Goal: Task Accomplishment & Management: Use online tool/utility

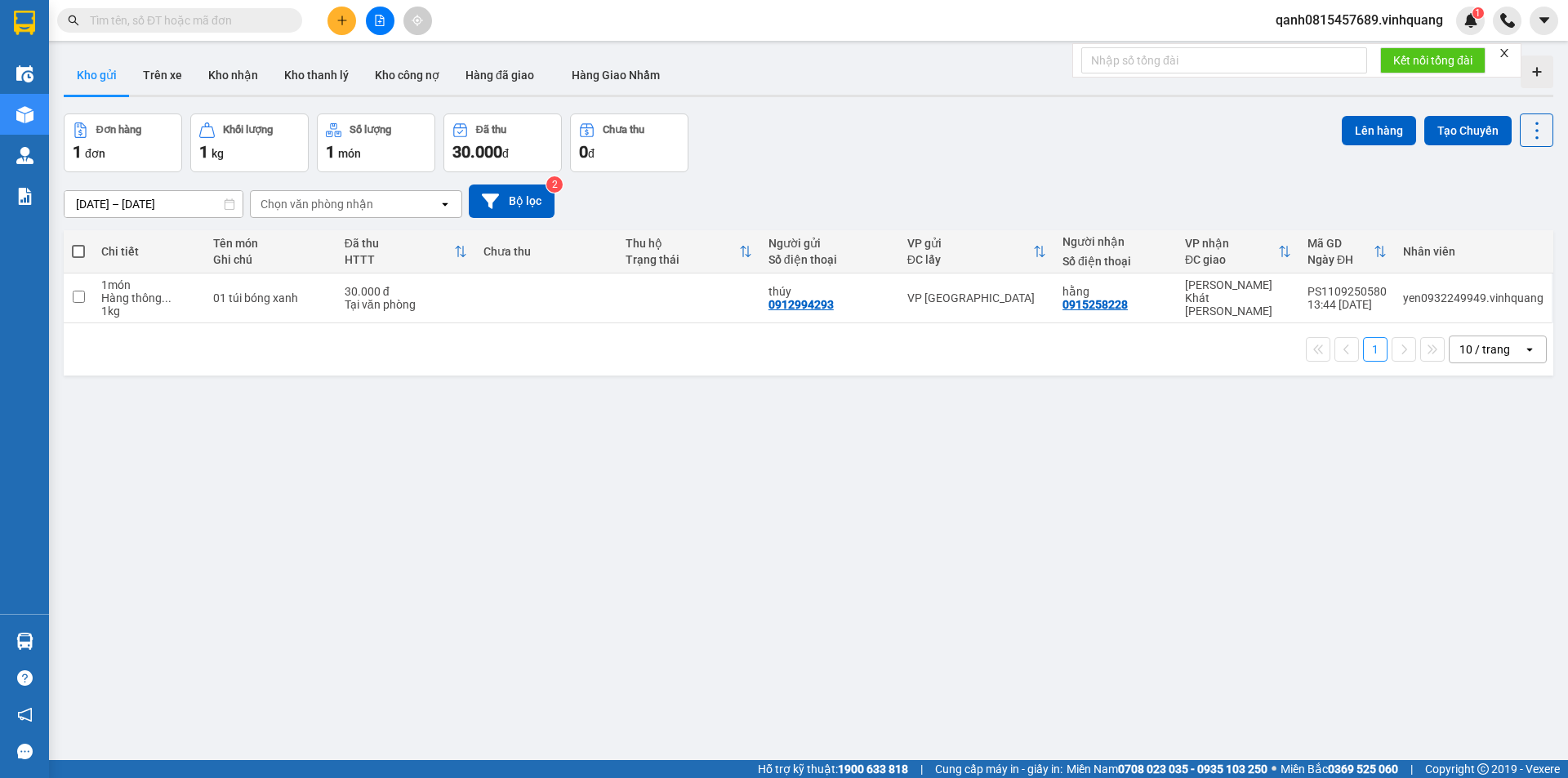
click at [227, 18] on input "text" at bounding box center [187, 20] width 193 height 18
type input "0978139867"
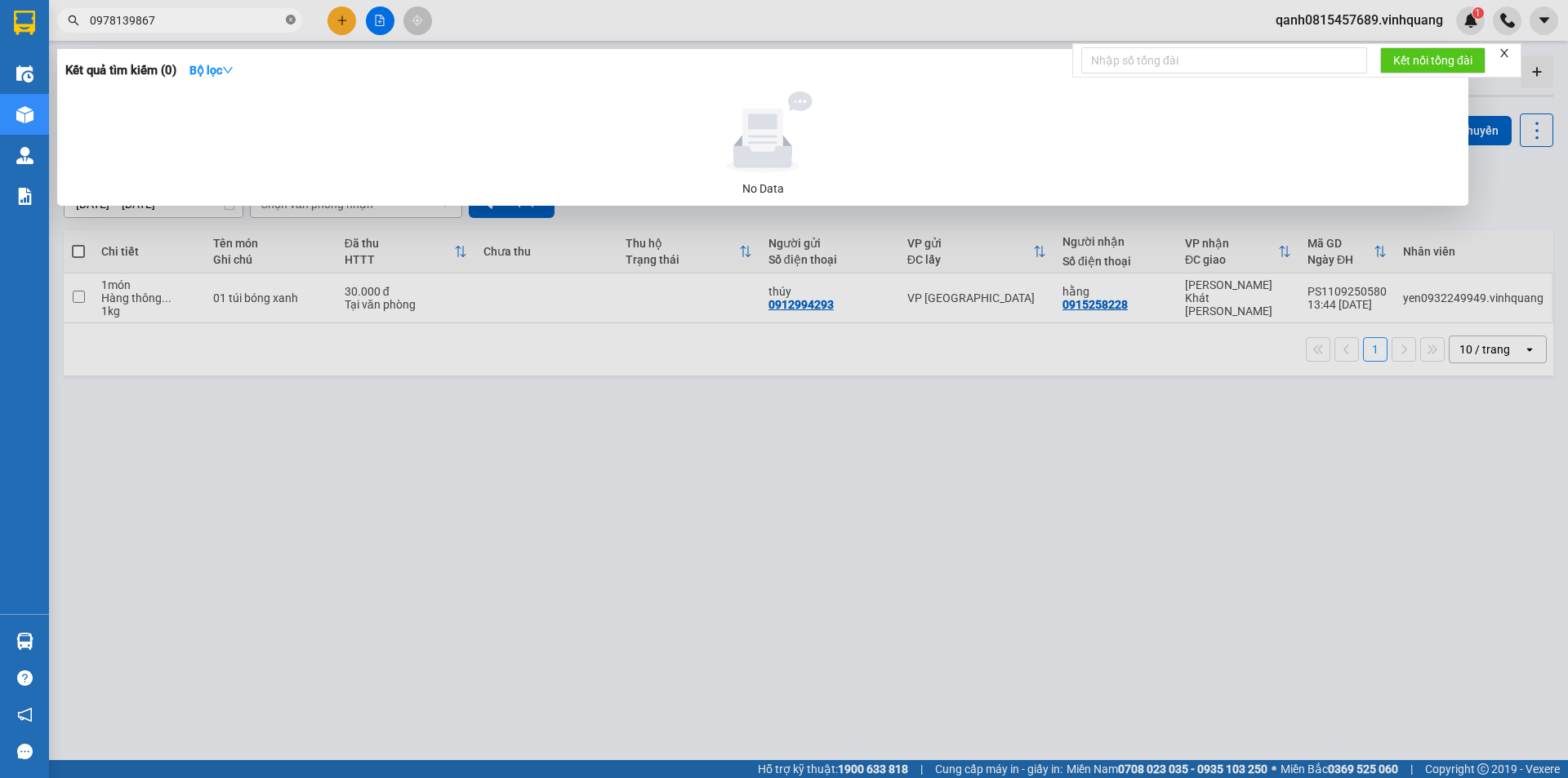
click at [291, 19] on icon "close-circle" at bounding box center [290, 19] width 10 height 10
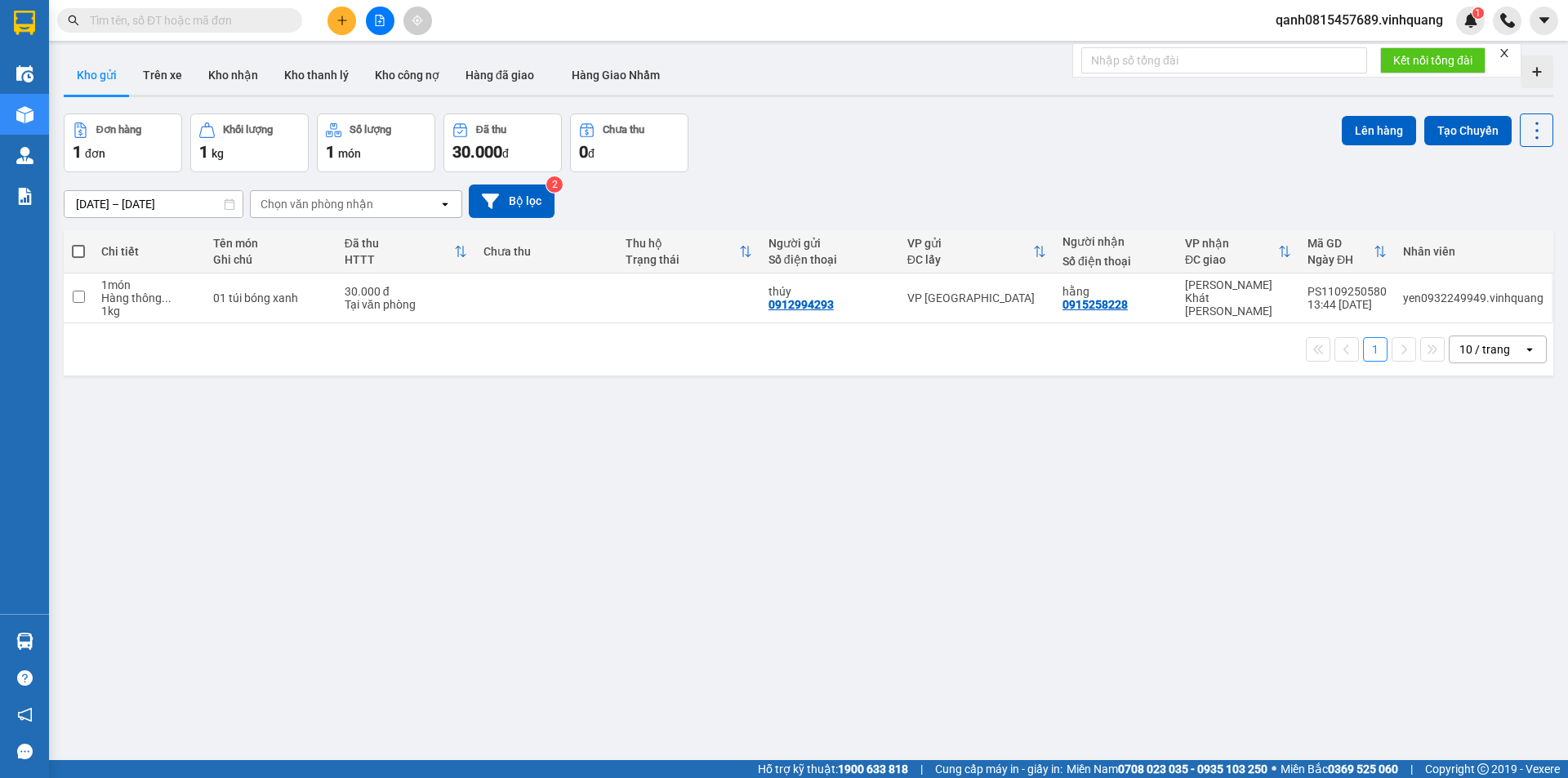
click at [149, 5] on div "Kết quả [PERSON_NAME] ( 0 ) Bộ lọc No Data qanh0815457689.vinhquang 1" at bounding box center [784, 20] width 1568 height 40
click at [156, 12] on input "text" at bounding box center [187, 20] width 193 height 18
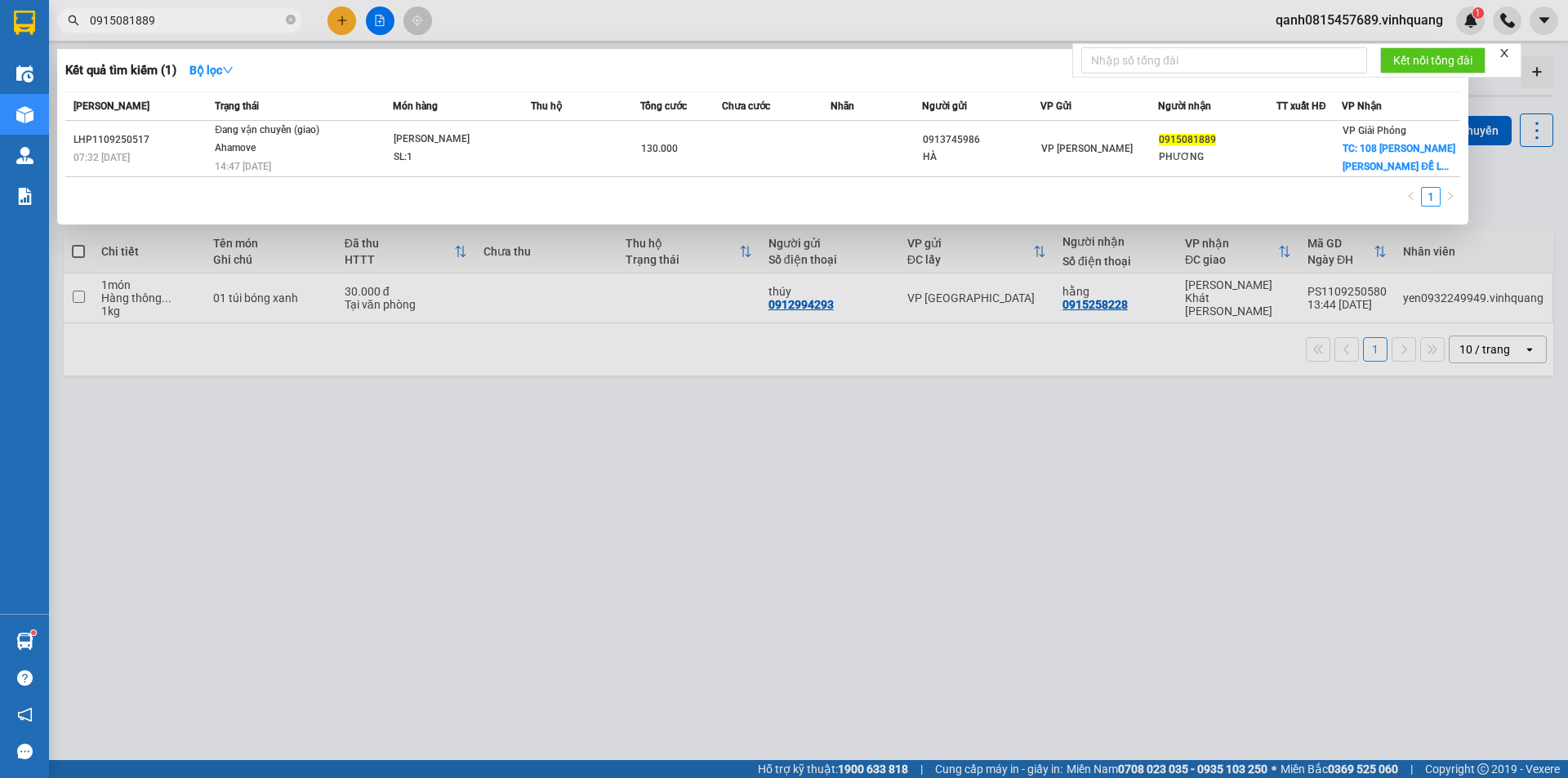
type input "0915081889"
click at [291, 17] on icon "close-circle" at bounding box center [290, 19] width 10 height 10
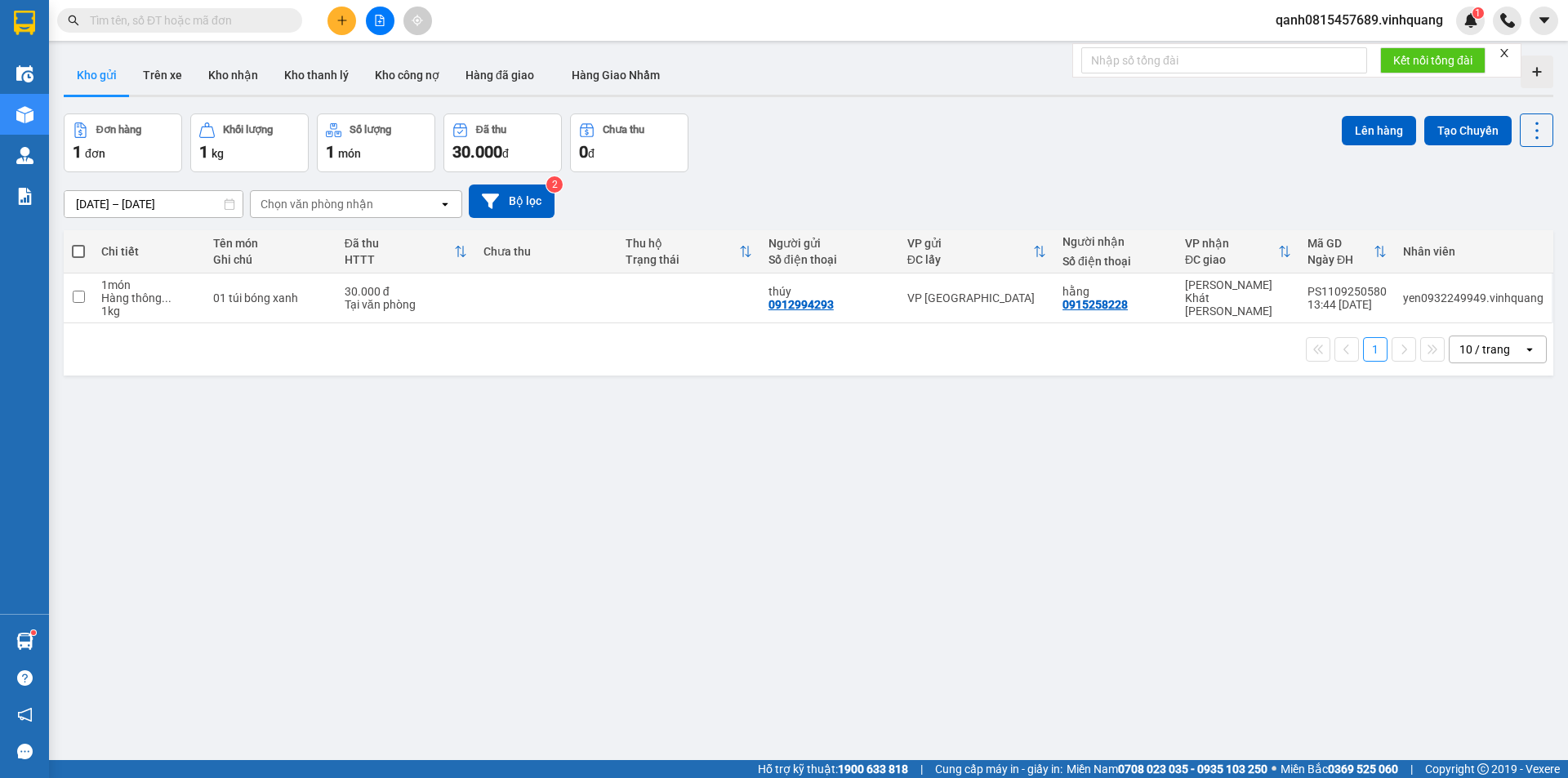
paste input "0912581620"
type input "0912581620"
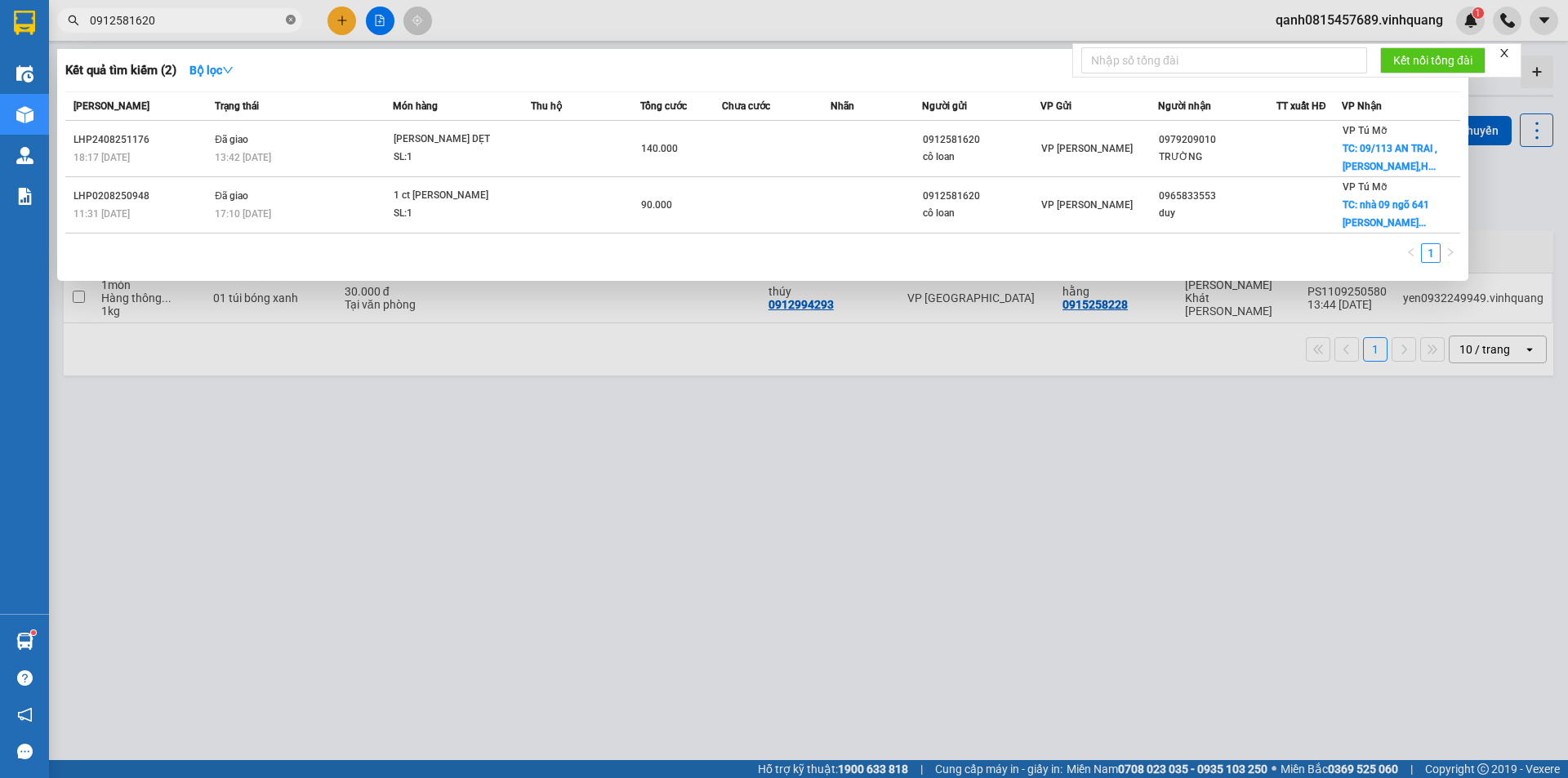
click at [290, 17] on icon "close-circle" at bounding box center [290, 19] width 10 height 10
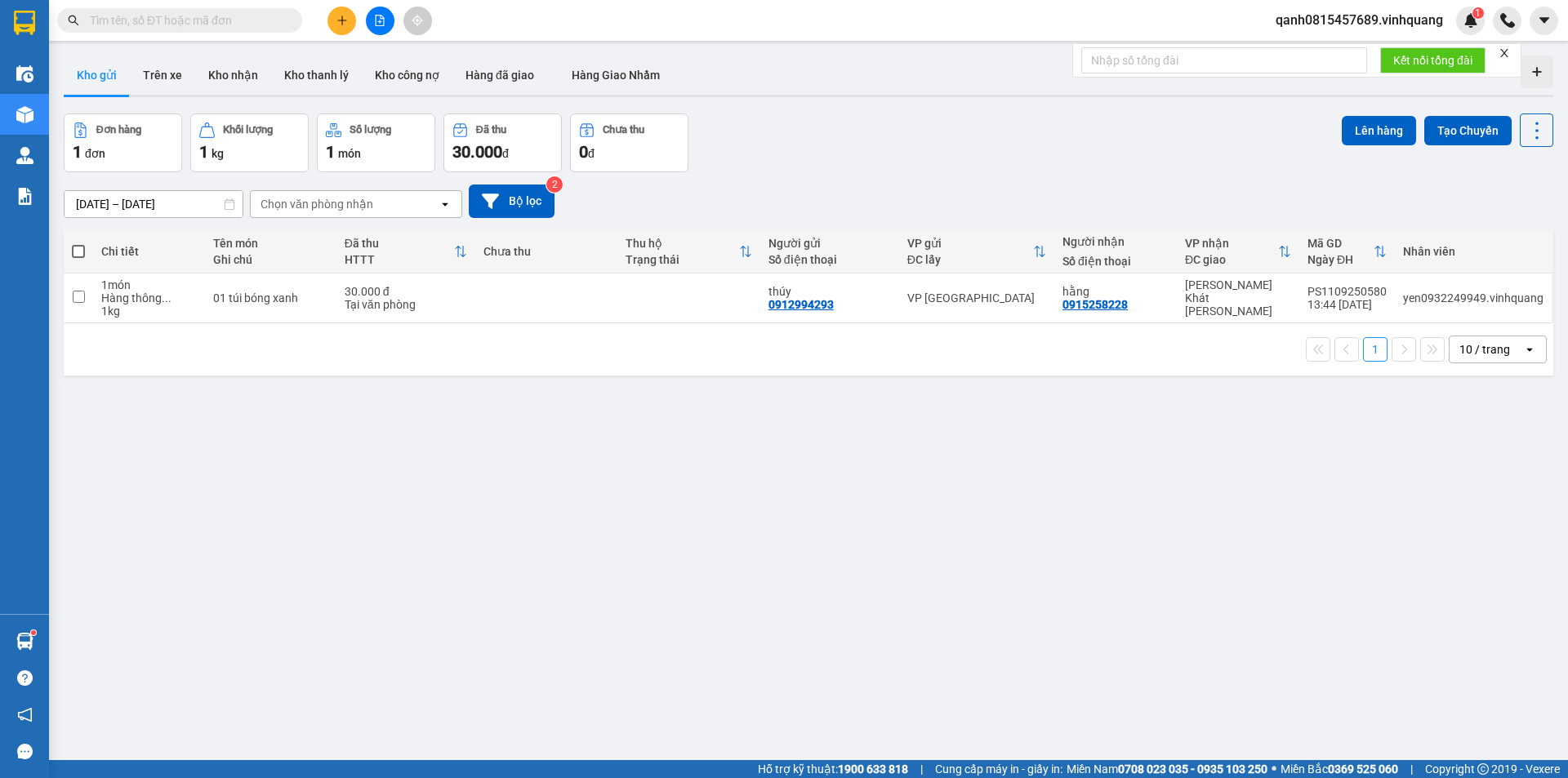
click at [221, 18] on input "text" at bounding box center [187, 20] width 193 height 18
paste input "0912581620"
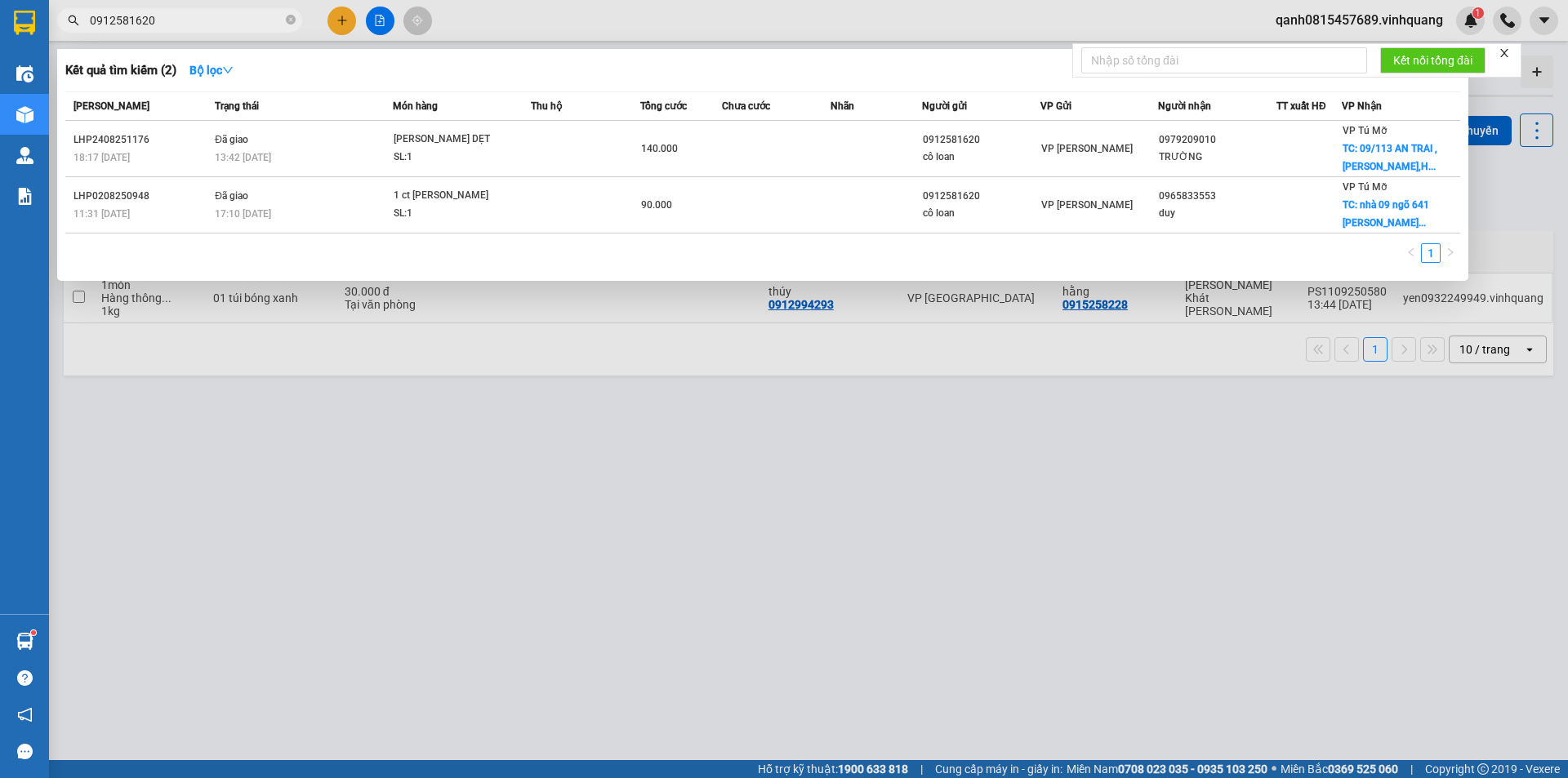
type input "0912581620"
click at [291, 18] on icon "close-circle" at bounding box center [290, 19] width 10 height 10
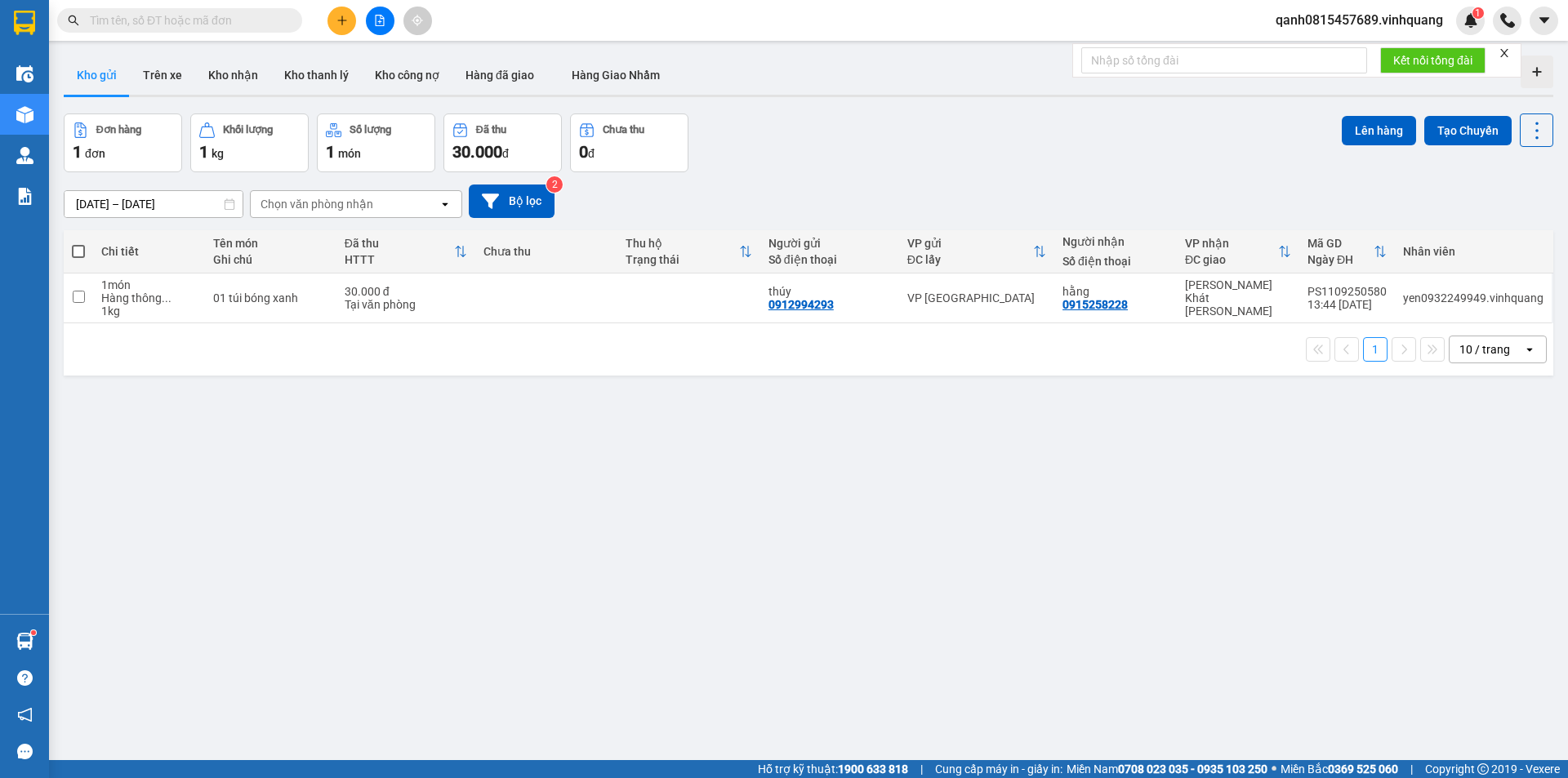
click at [260, 18] on input "text" at bounding box center [187, 20] width 193 height 18
paste input "0942099226"
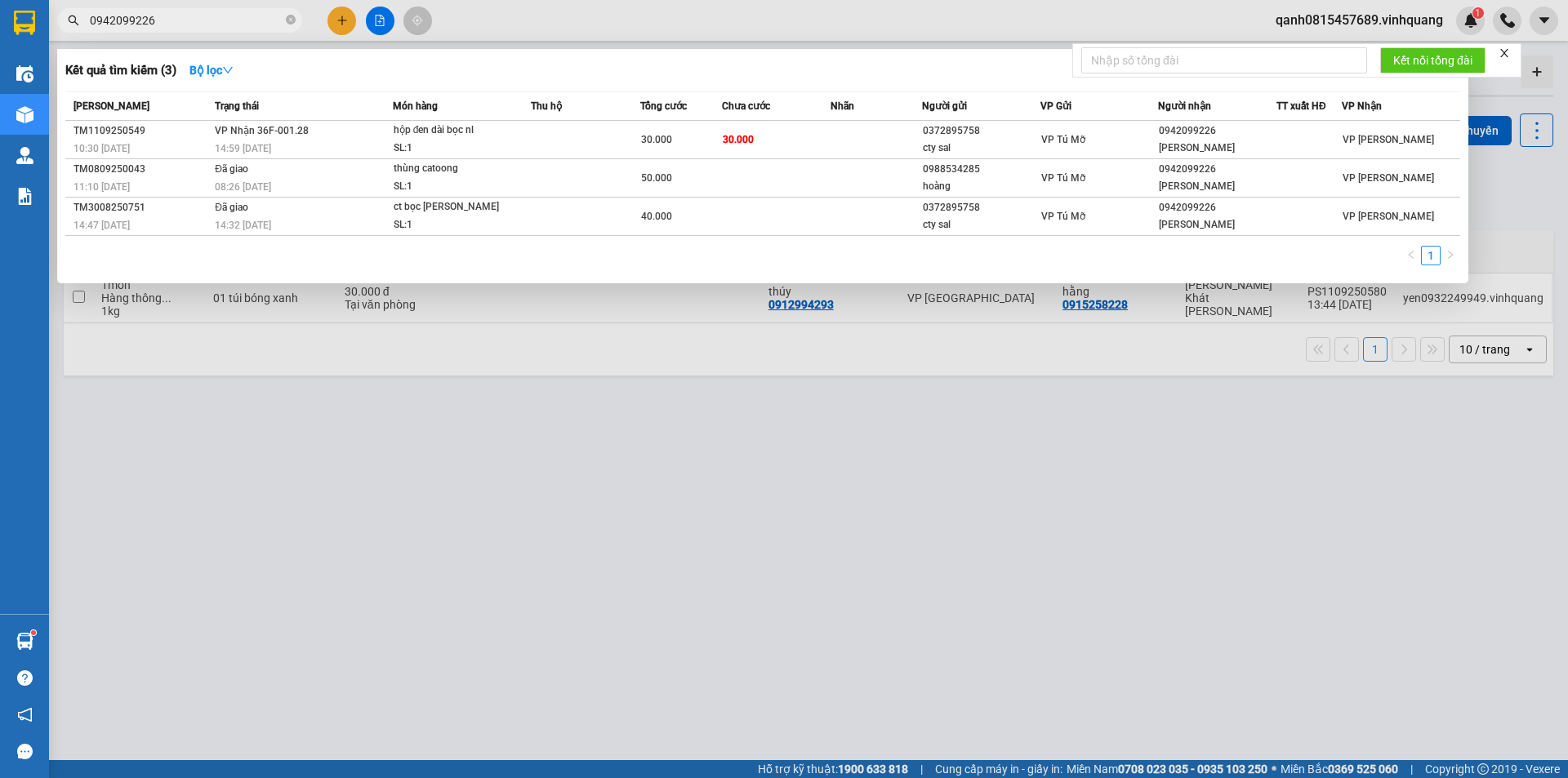
type input "0942099226"
click at [290, 22] on icon "close-circle" at bounding box center [290, 19] width 10 height 10
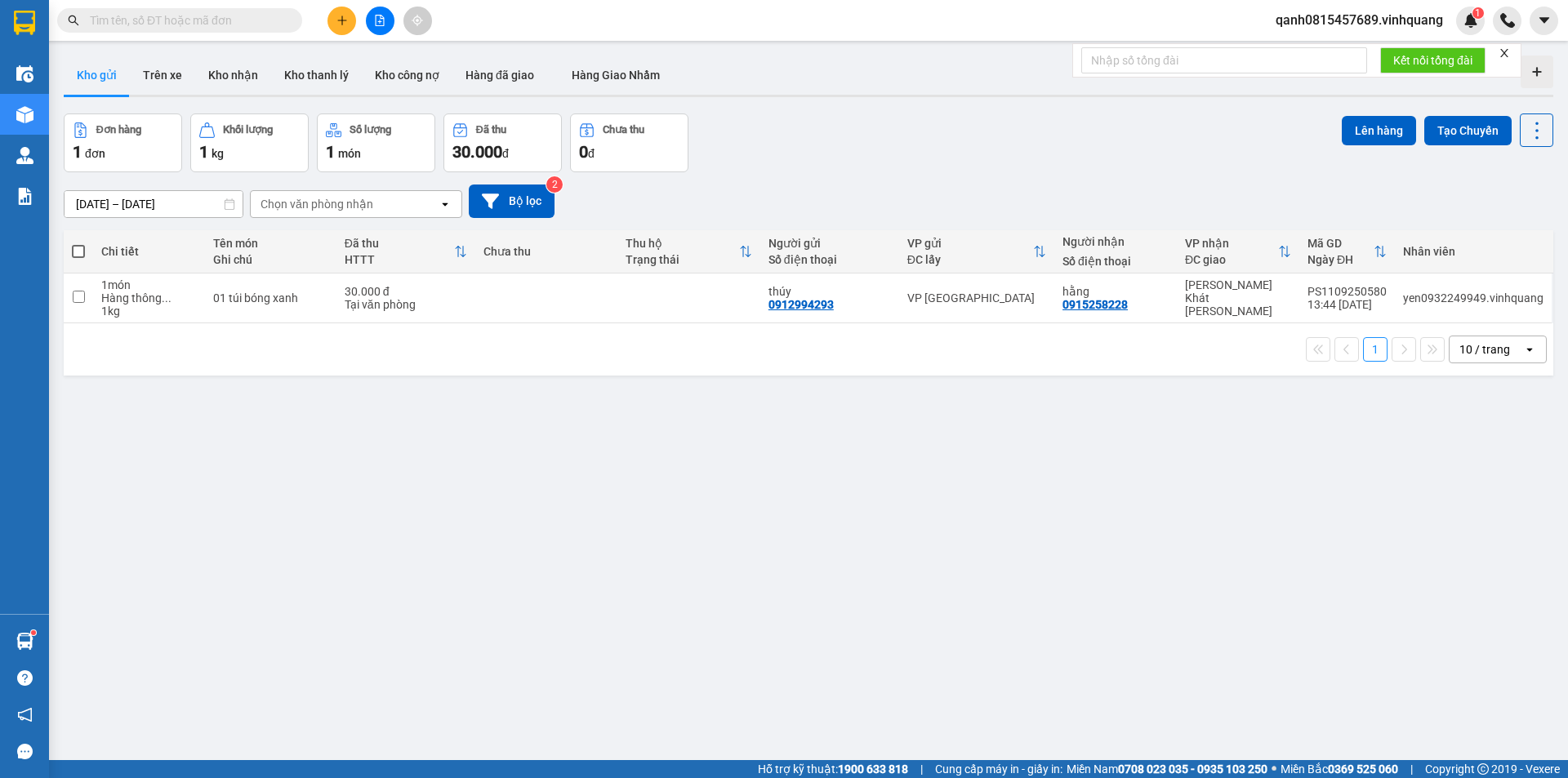
click at [252, 21] on input "text" at bounding box center [187, 20] width 193 height 18
paste input "0904220009"
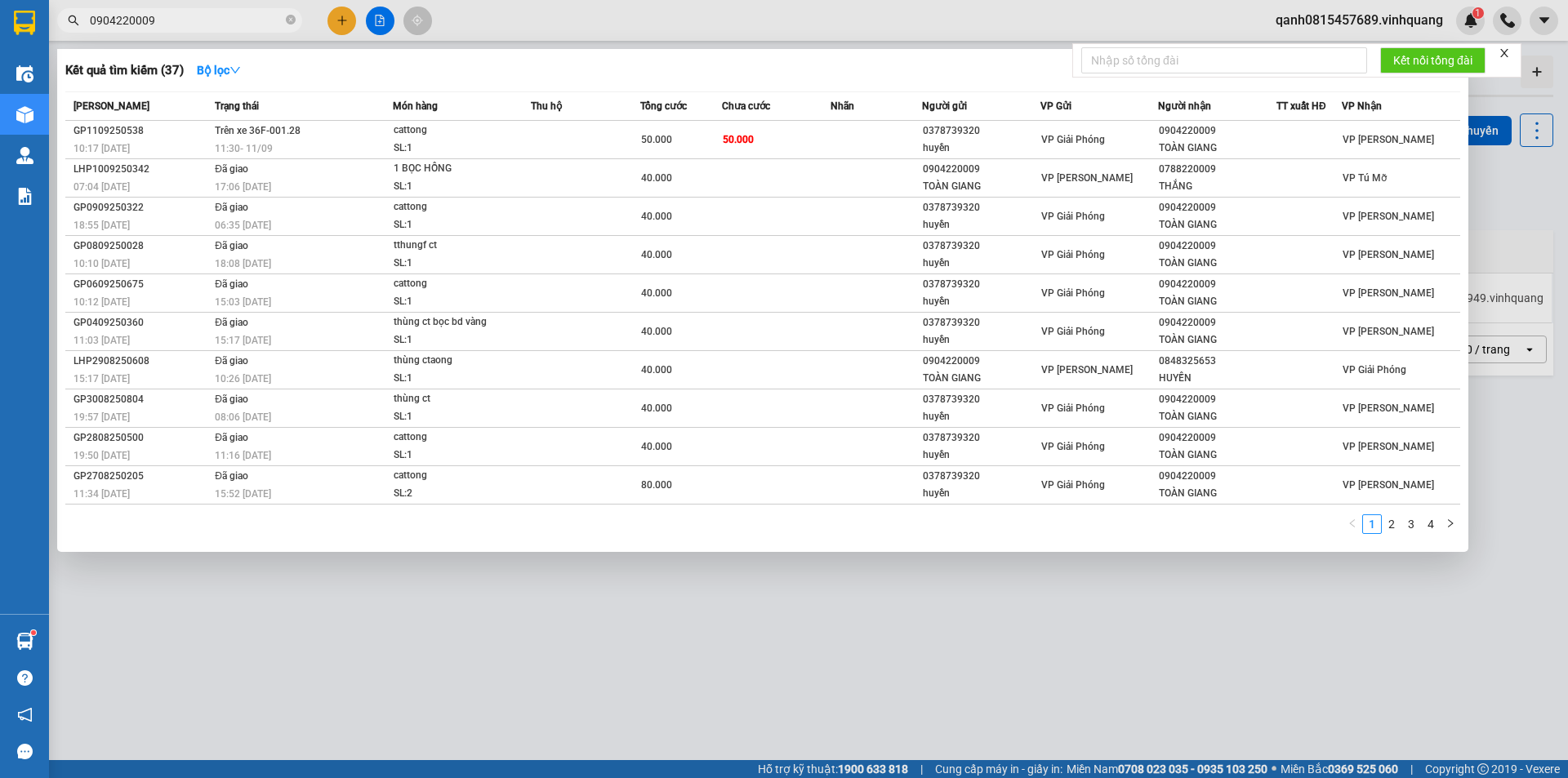
type input "0904220009"
click at [290, 14] on span at bounding box center [290, 20] width 10 height 16
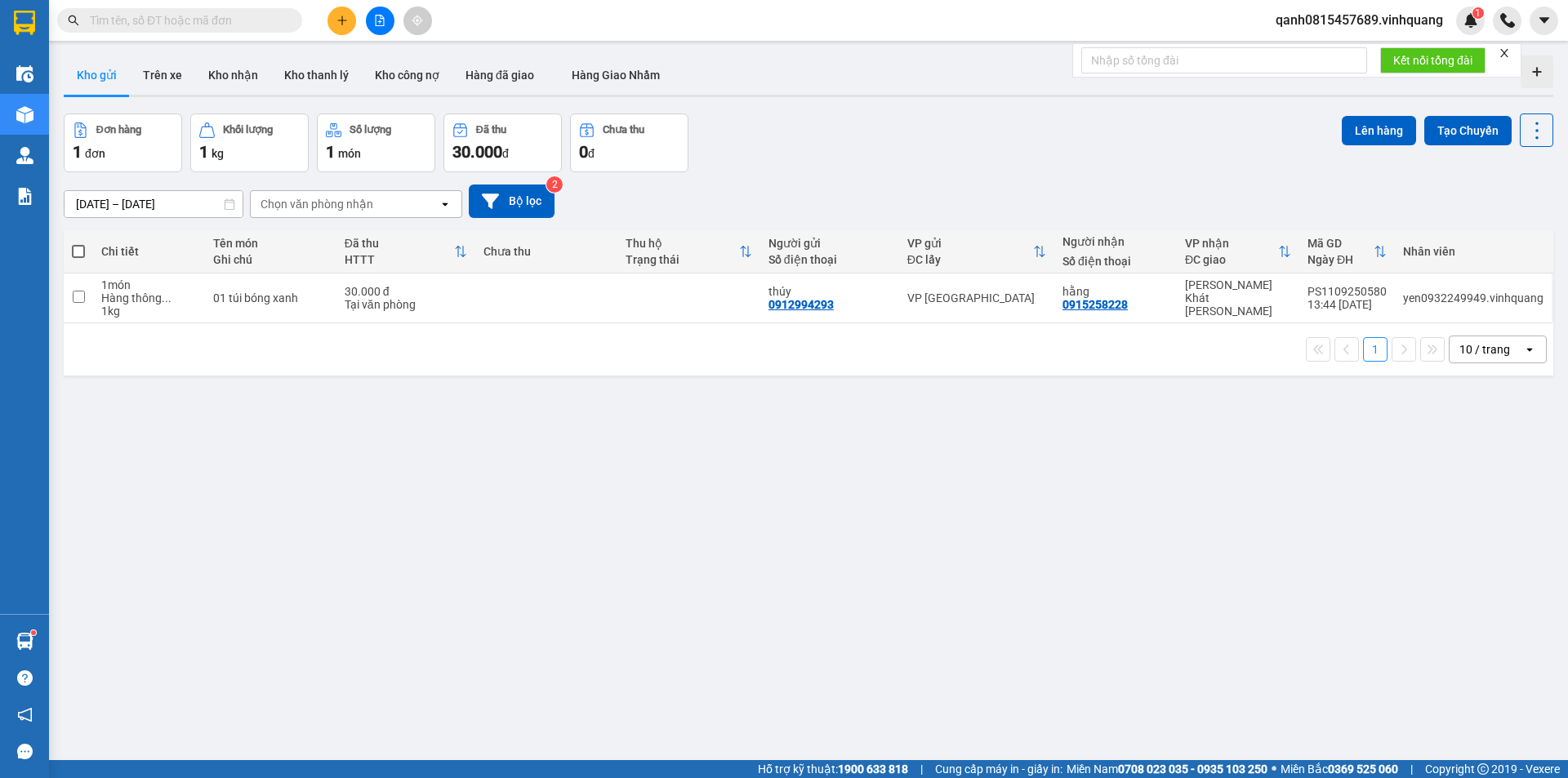
click at [268, 30] on span at bounding box center [179, 20] width 245 height 25
click at [253, 12] on input "text" at bounding box center [187, 20] width 193 height 18
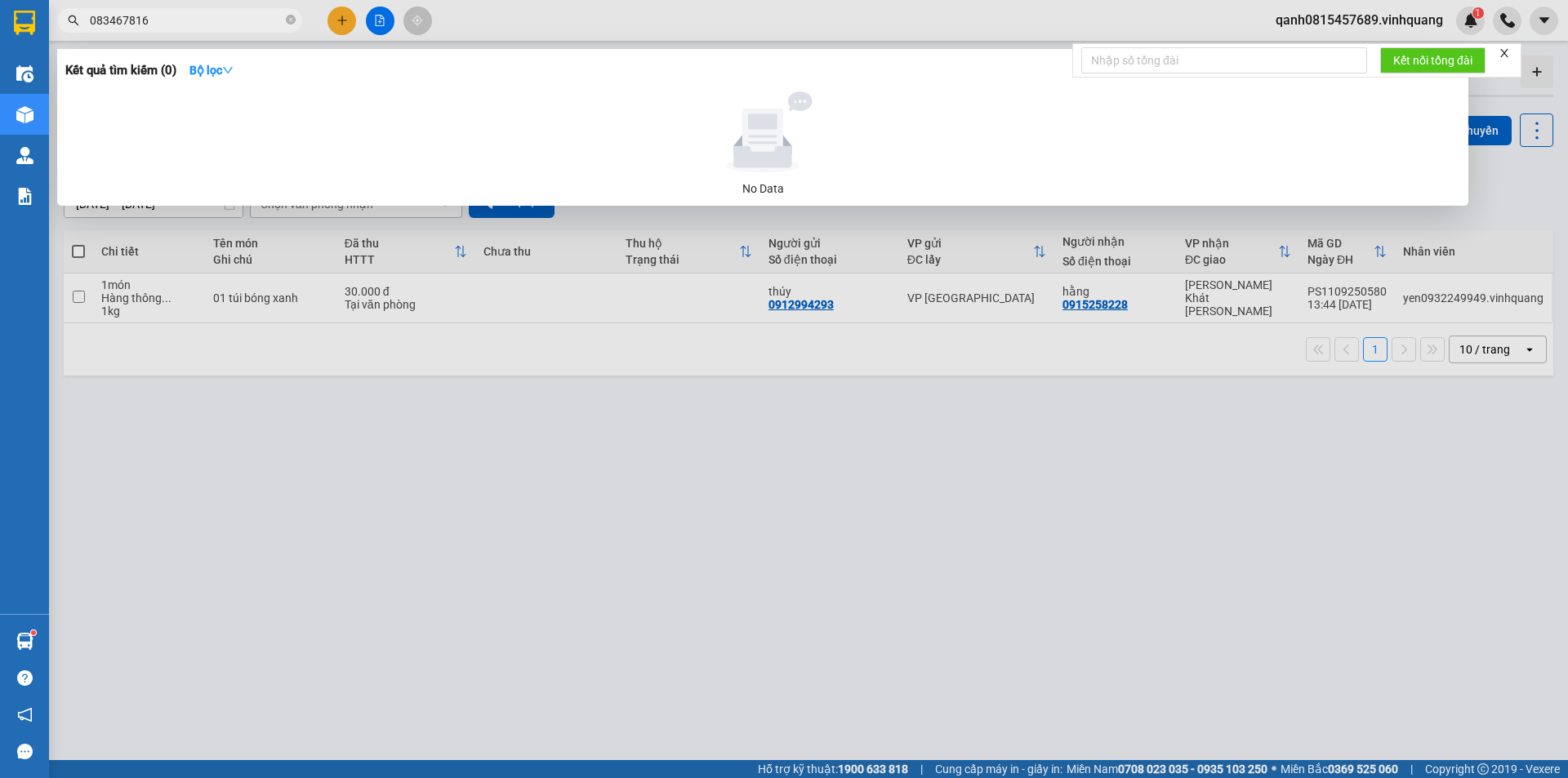
click at [121, 15] on input "083467816" at bounding box center [187, 20] width 193 height 18
click at [117, 15] on input "083467816" at bounding box center [187, 20] width 193 height 18
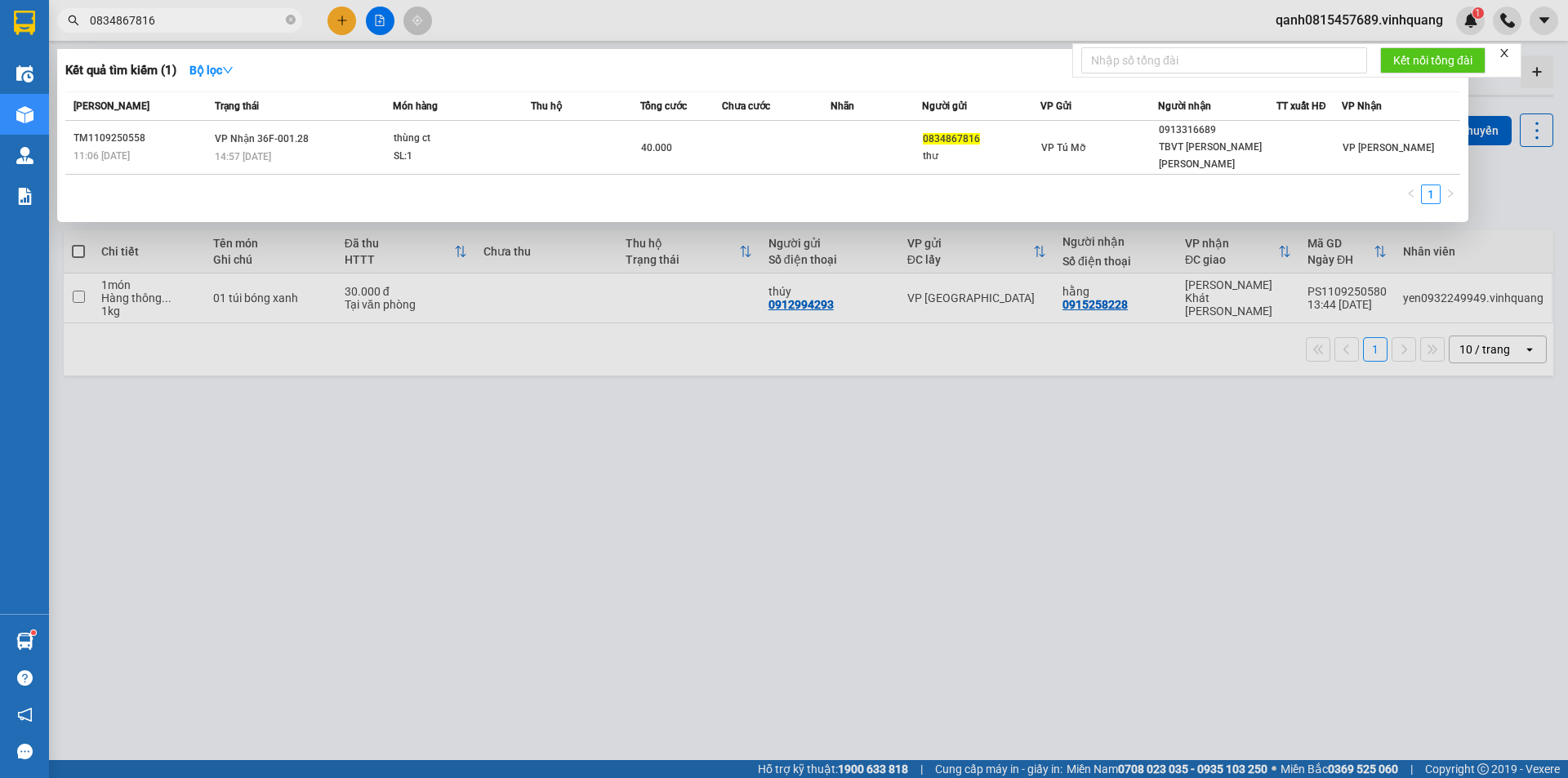
type input "0834867816"
drag, startPoint x: 293, startPoint y: 19, endPoint x: 237, endPoint y: 18, distance: 56.0
click at [292, 19] on icon "close-circle" at bounding box center [290, 19] width 10 height 10
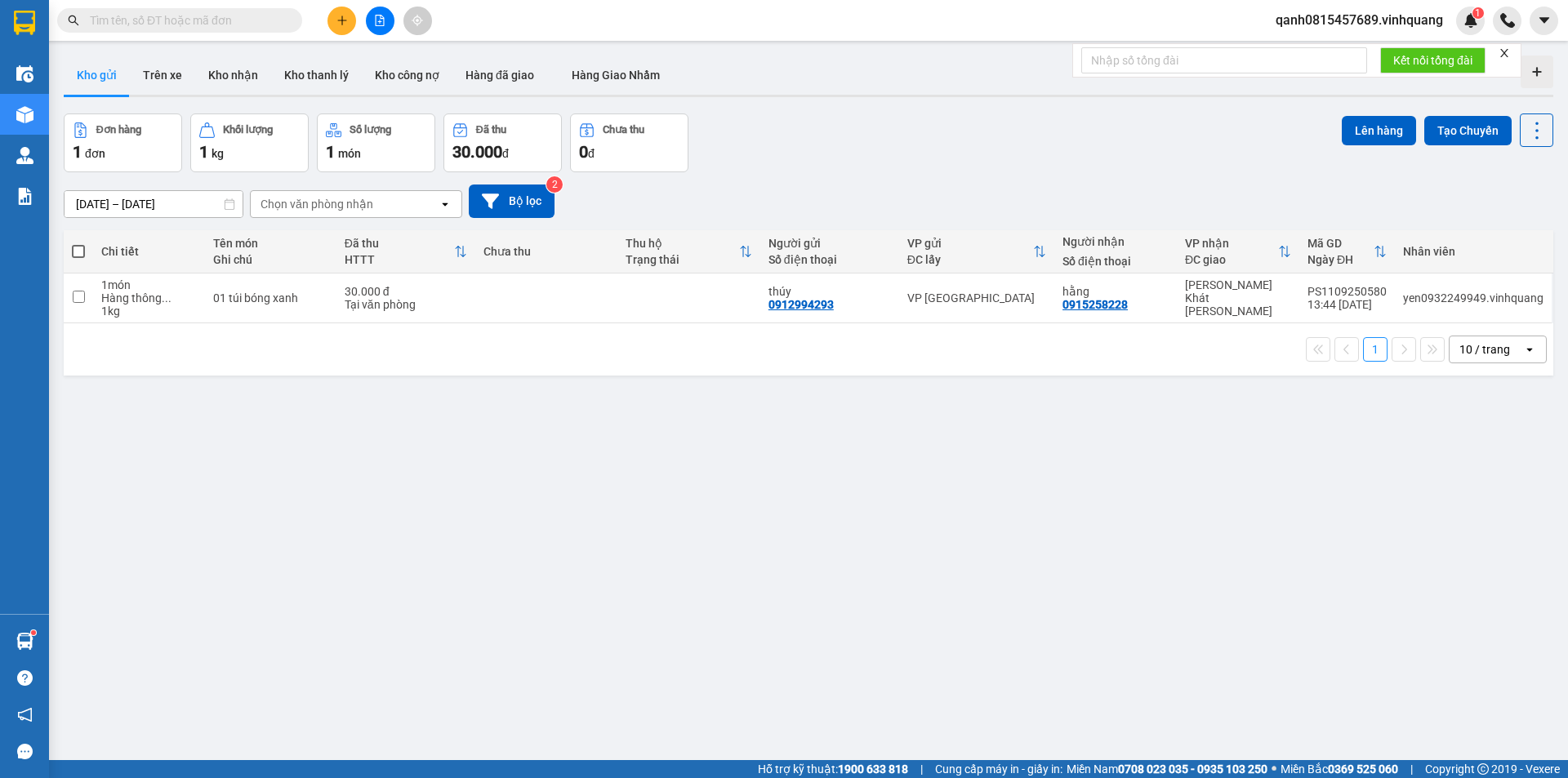
click at [236, 18] on input "text" at bounding box center [187, 20] width 193 height 18
paste input "0916580636"
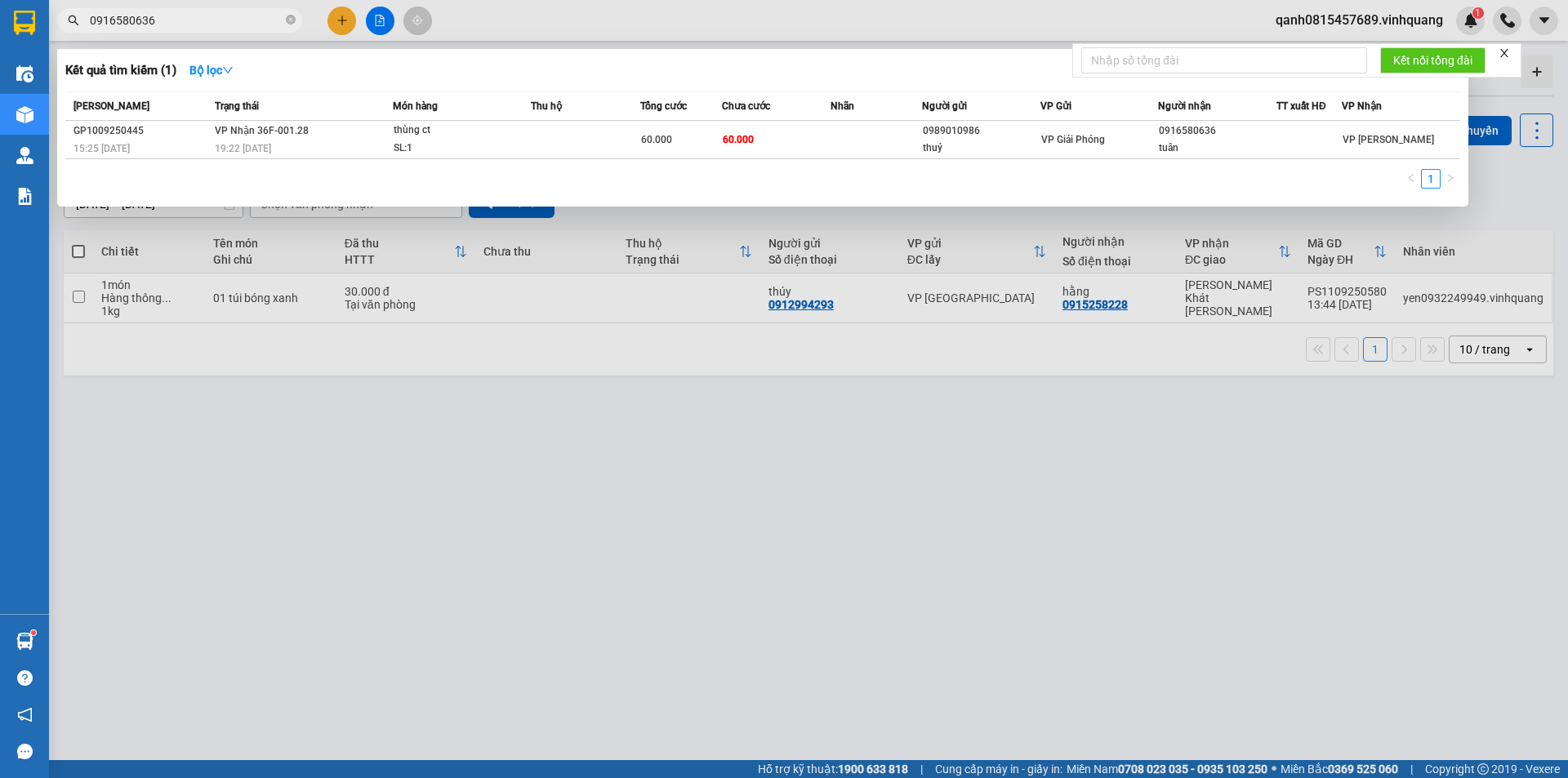
type input "0916580636"
click at [296, 15] on span "0916580636" at bounding box center [179, 20] width 245 height 25
drag, startPoint x: 287, startPoint y: 19, endPoint x: 279, endPoint y: 26, distance: 10.6
click at [287, 20] on icon "close-circle" at bounding box center [290, 19] width 10 height 10
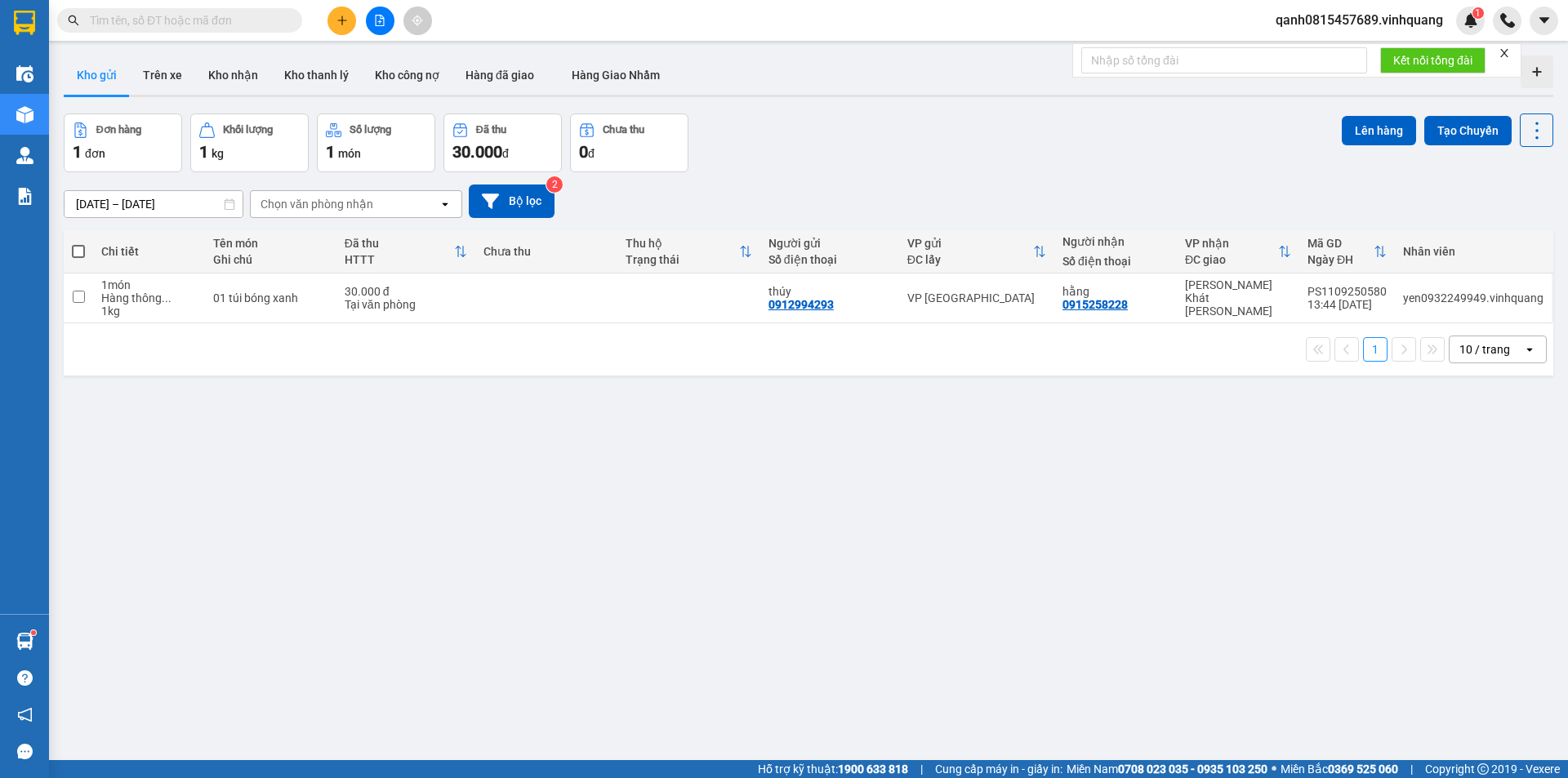
click at [209, 21] on input "text" at bounding box center [187, 20] width 193 height 18
paste input "0919139935"
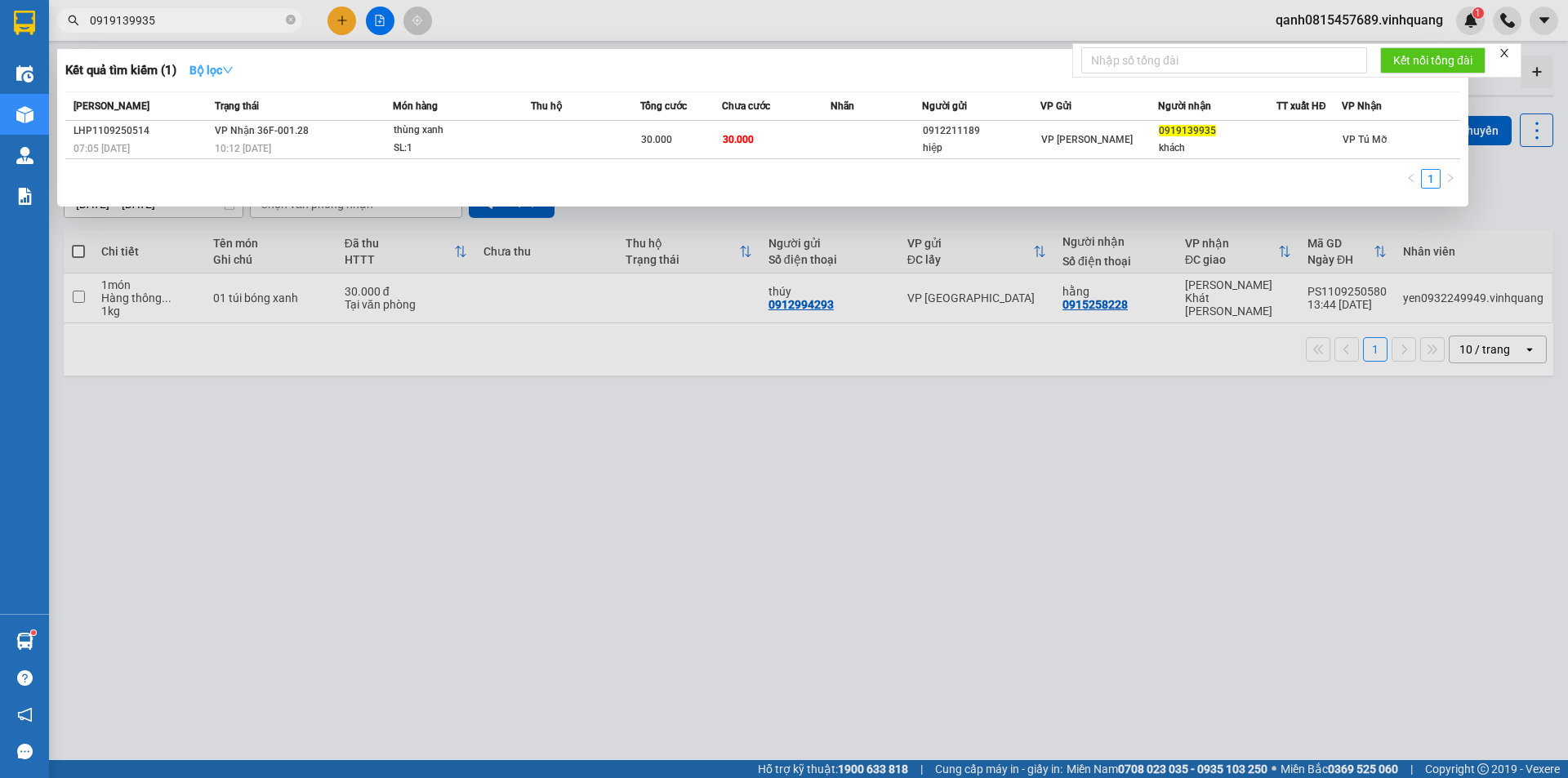
type input "0919139935"
